Goal: Transaction & Acquisition: Subscribe to service/newsletter

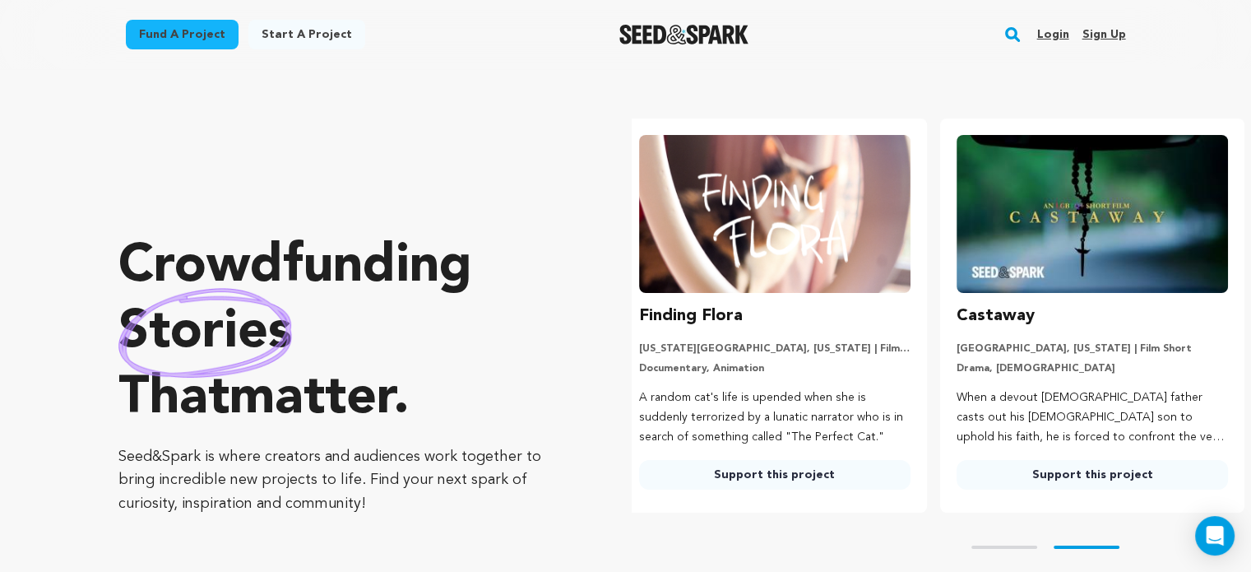
scroll to position [0, 330]
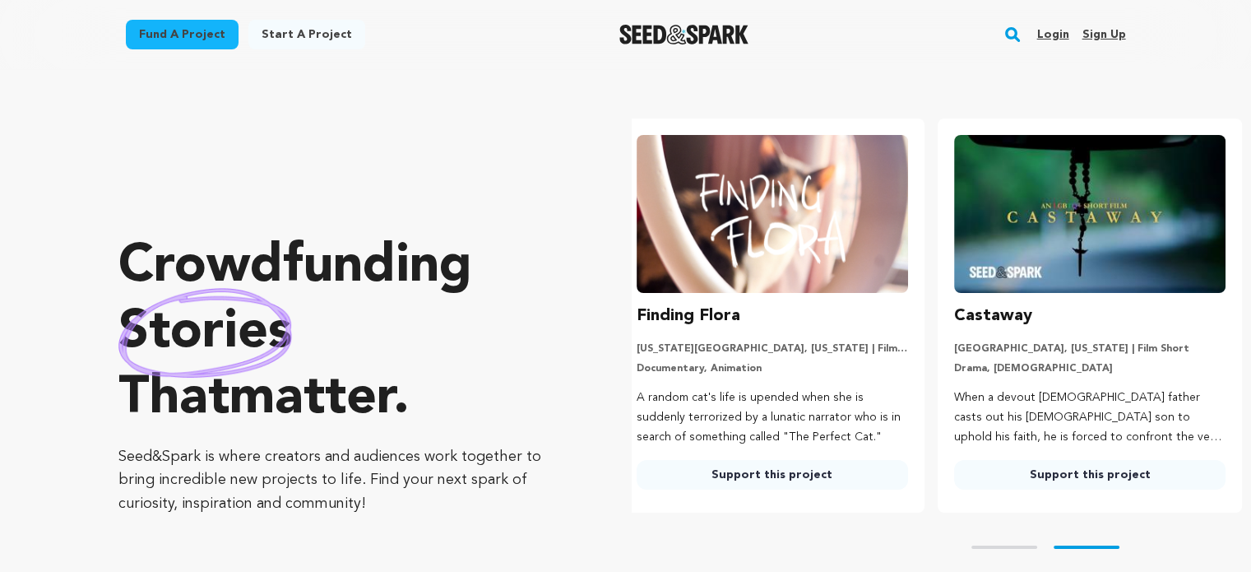
click at [1105, 25] on link "Sign up" at bounding box center [1104, 34] width 44 height 26
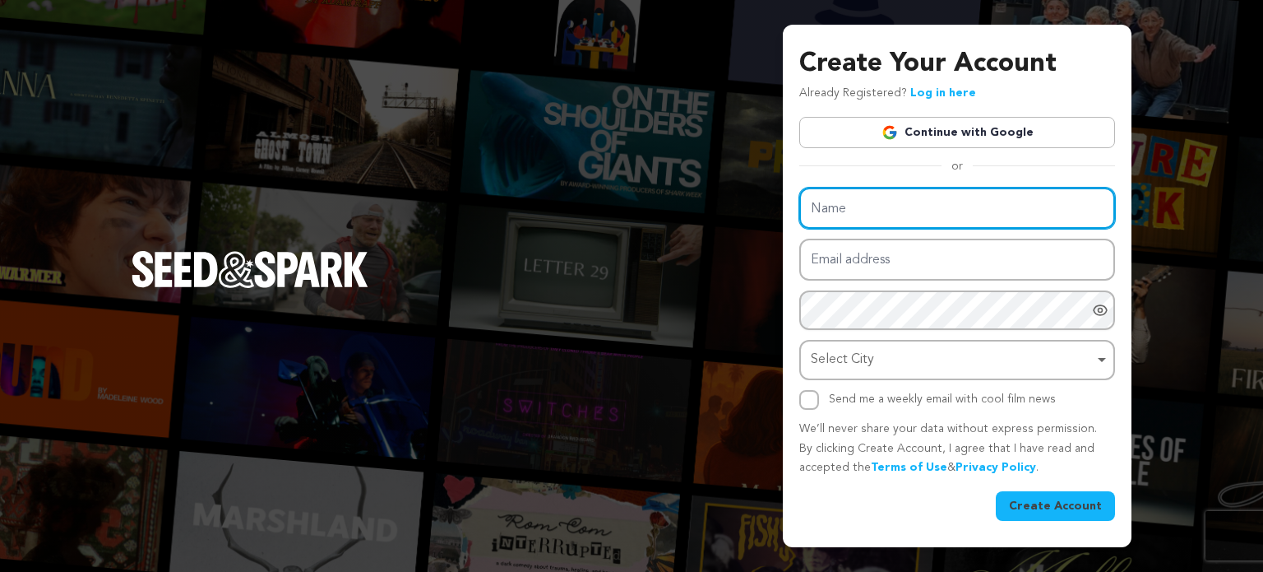
click at [864, 209] on input "Name" at bounding box center [957, 209] width 316 height 42
type input "lucifer"
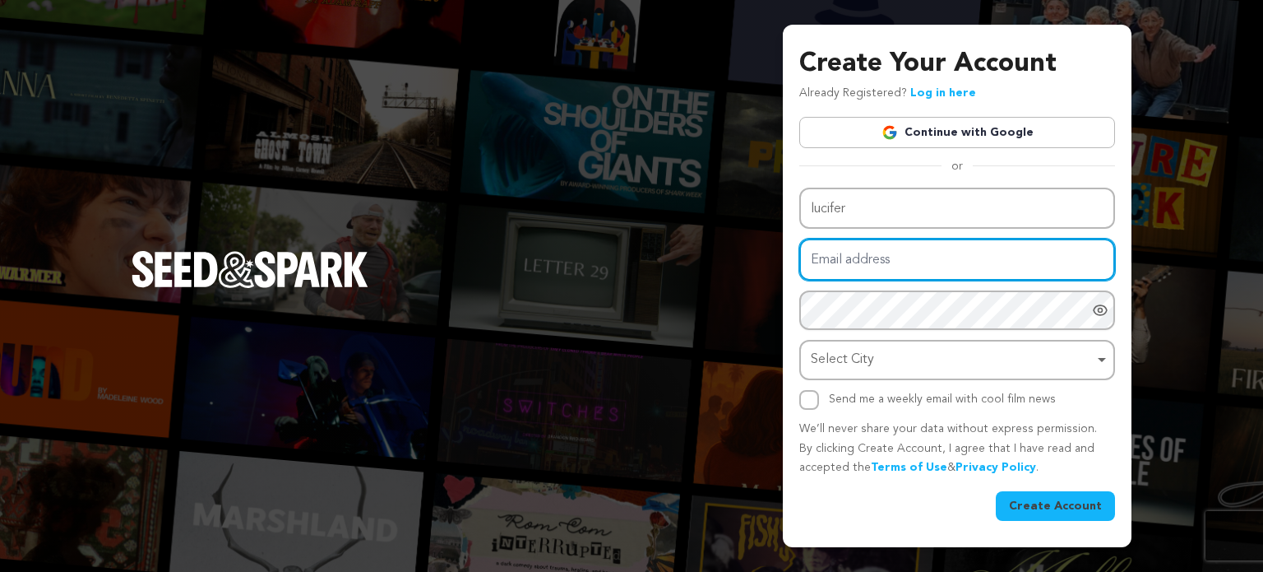
click at [849, 258] on input "Email address" at bounding box center [957, 260] width 316 height 42
type input "luciferzink25@gmail.com"
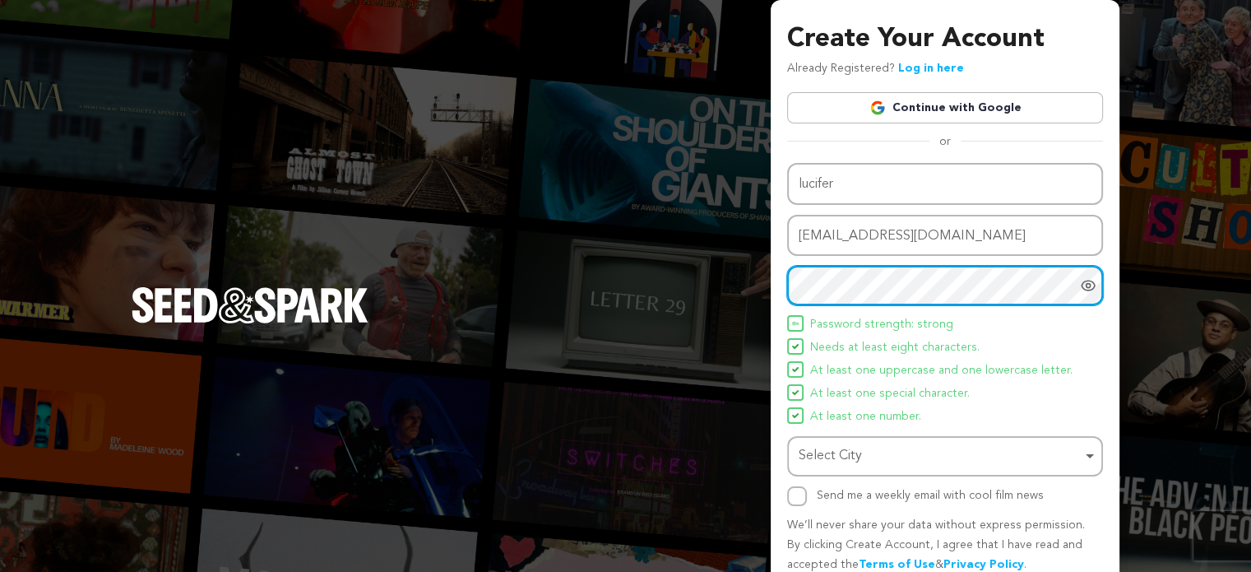
click at [814, 445] on div "Select City Remove item" at bounding box center [940, 456] width 283 height 24
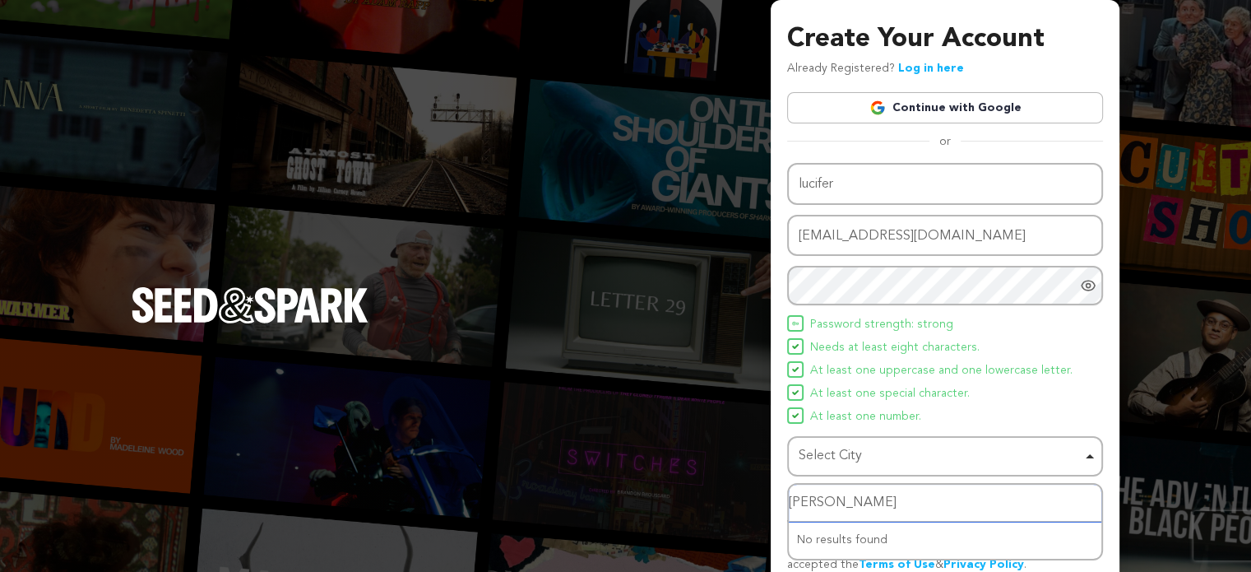
type input "poland"
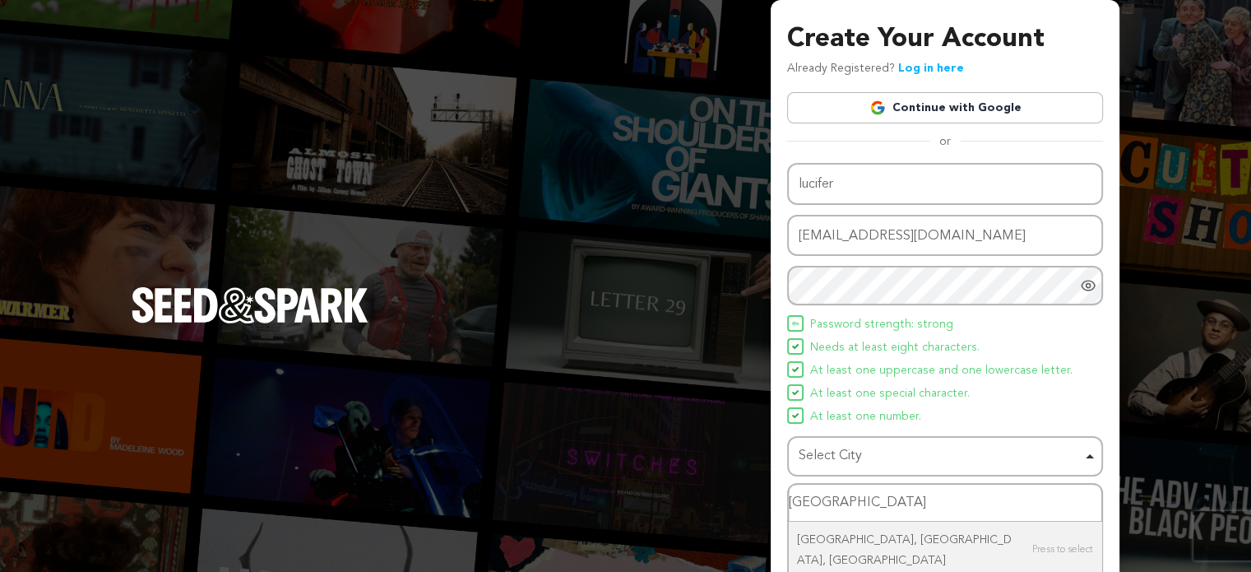
click at [844, 497] on input "poland" at bounding box center [945, 502] width 313 height 37
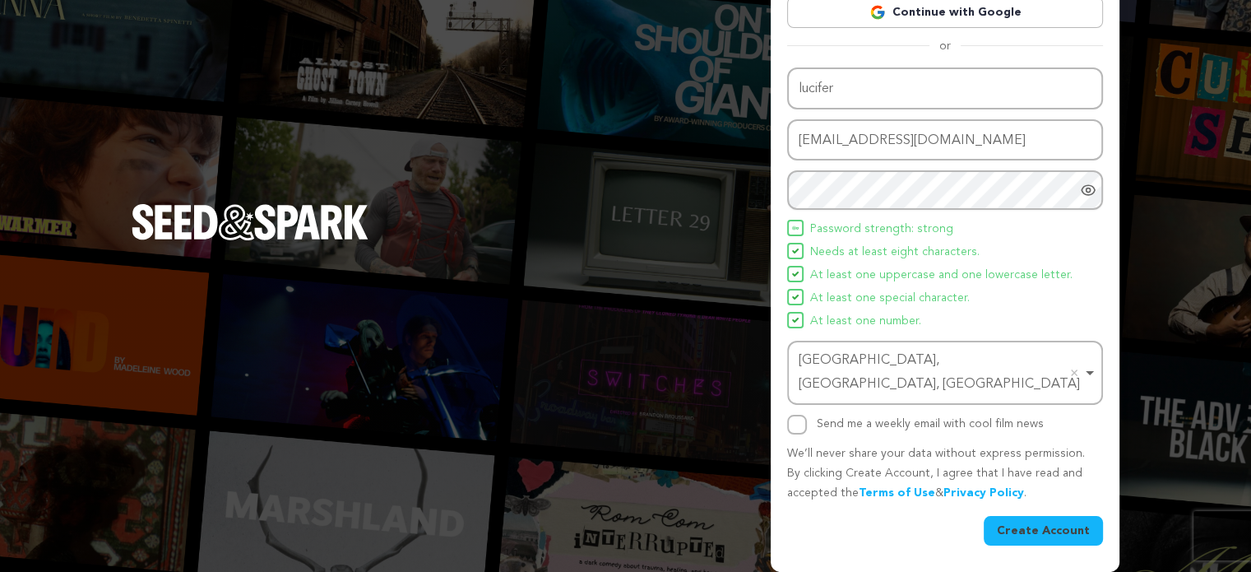
scroll to position [71, 0]
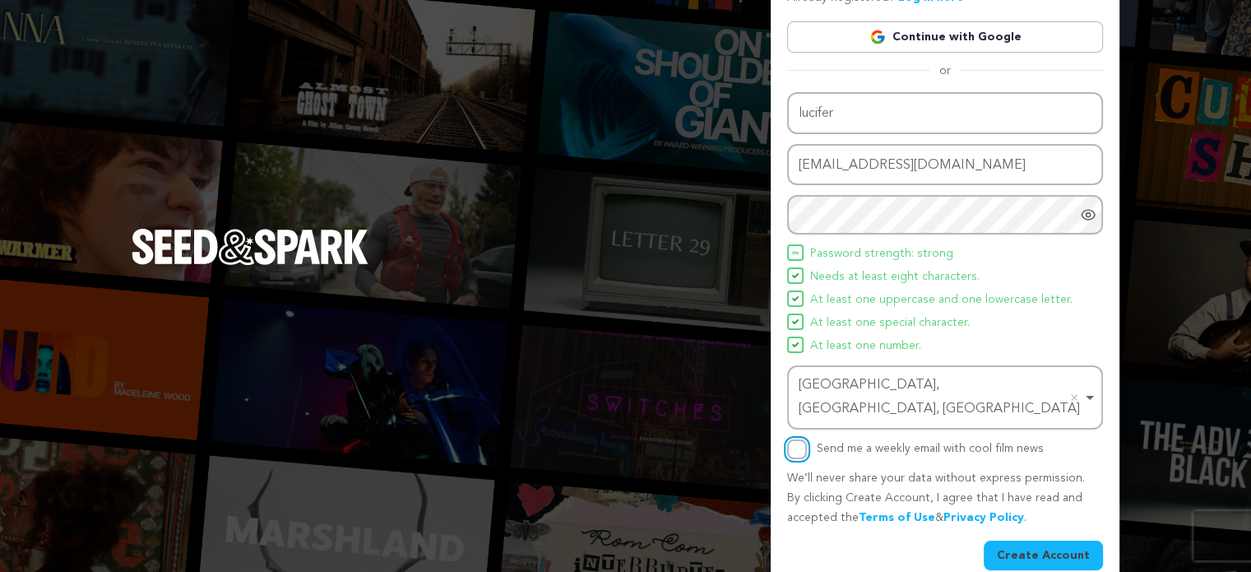
click at [798, 439] on input "Send me a weekly email with cool film news" at bounding box center [797, 449] width 20 height 20
checkbox input "true"
click at [1068, 540] on button "Create Account" at bounding box center [1043, 555] width 119 height 30
